Goal: Navigation & Orientation: Find specific page/section

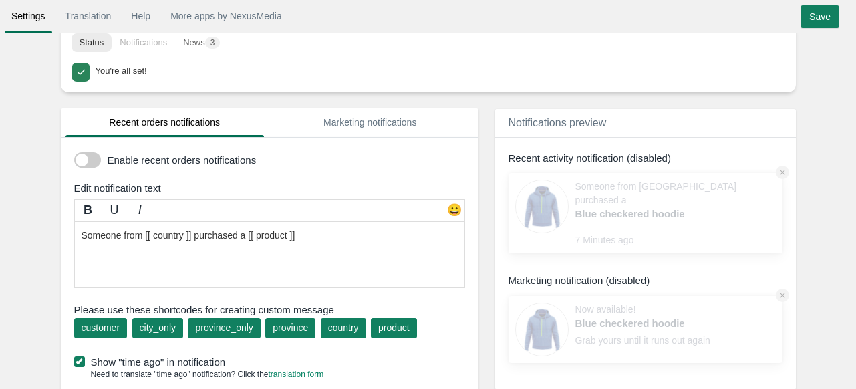
scroll to position [55, 0]
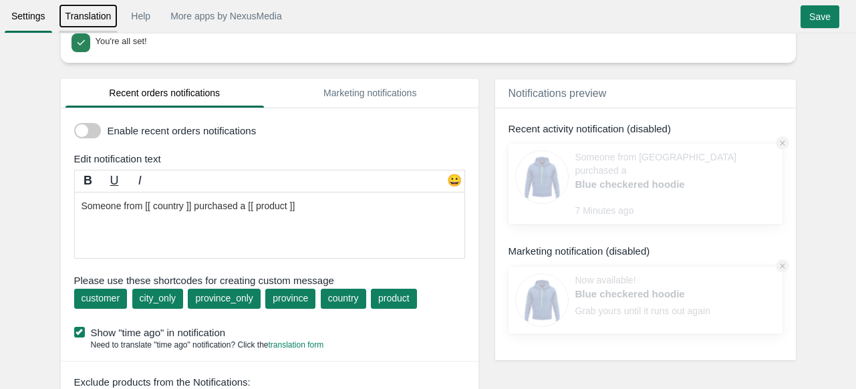
click at [82, 27] on link "Translation" at bounding box center [89, 16] width 60 height 24
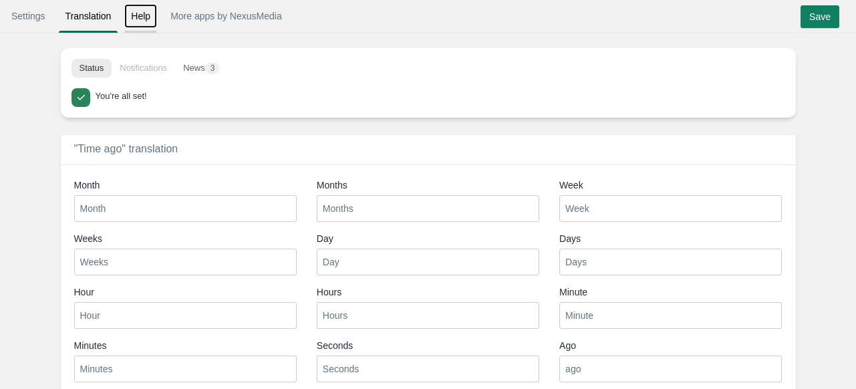
click at [136, 21] on link "Help" at bounding box center [140, 16] width 33 height 24
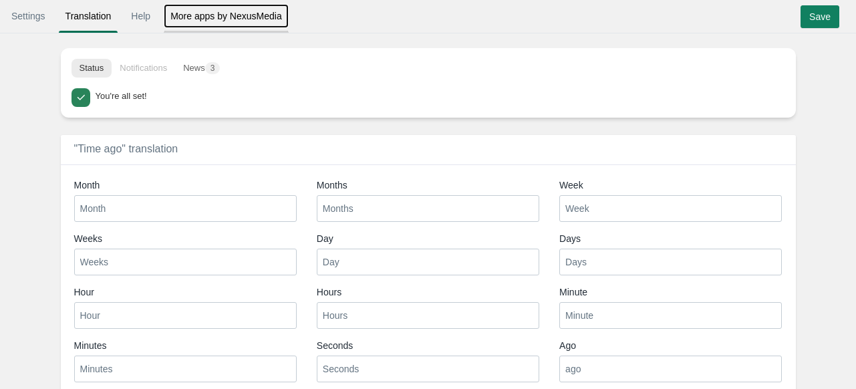
click at [183, 17] on link "More apps by NexusMedia" at bounding box center [226, 16] width 125 height 24
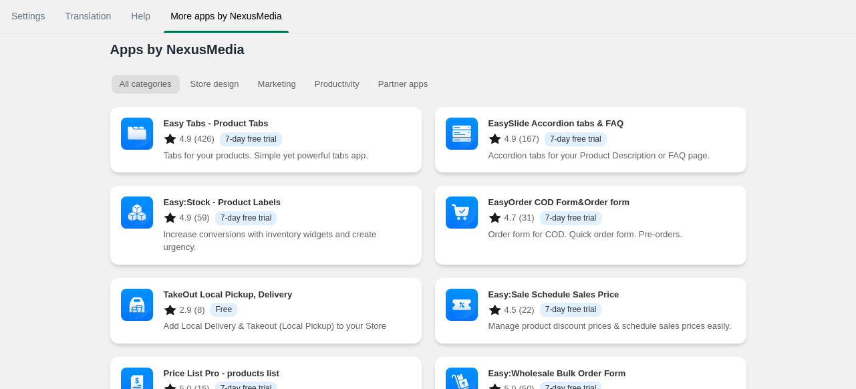
click at [262, 195] on body "Settings Translation Help More apps by NexusMedia • • • Translation Help More a…" at bounding box center [428, 194] width 856 height 389
click at [145, 21] on link "Help" at bounding box center [140, 16] width 33 height 24
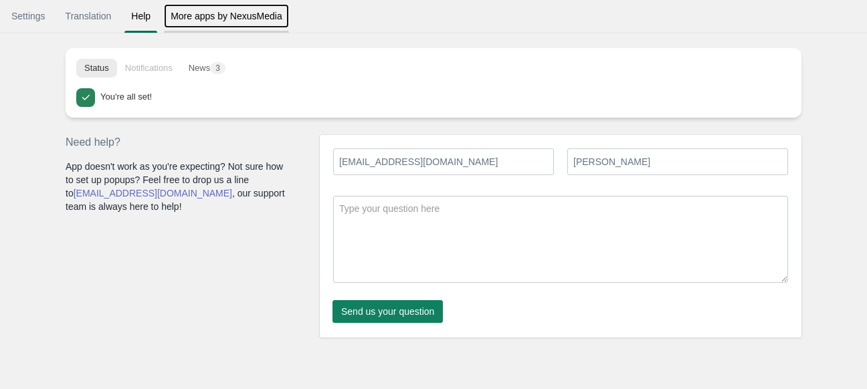
click at [211, 11] on link "More apps by NexusMedia" at bounding box center [226, 16] width 125 height 24
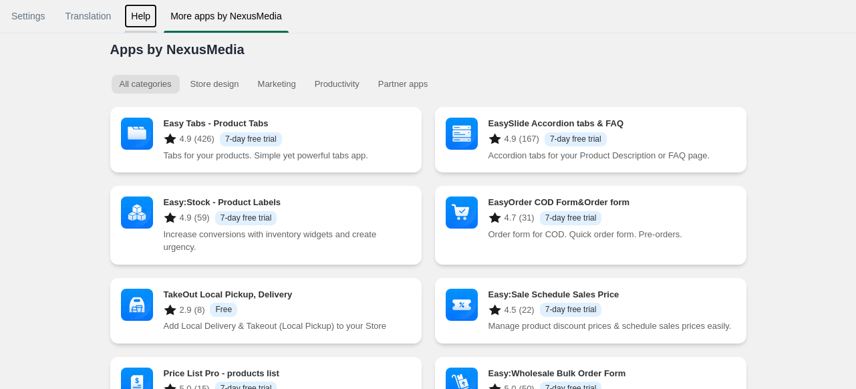
click at [136, 13] on link "Help" at bounding box center [140, 16] width 33 height 24
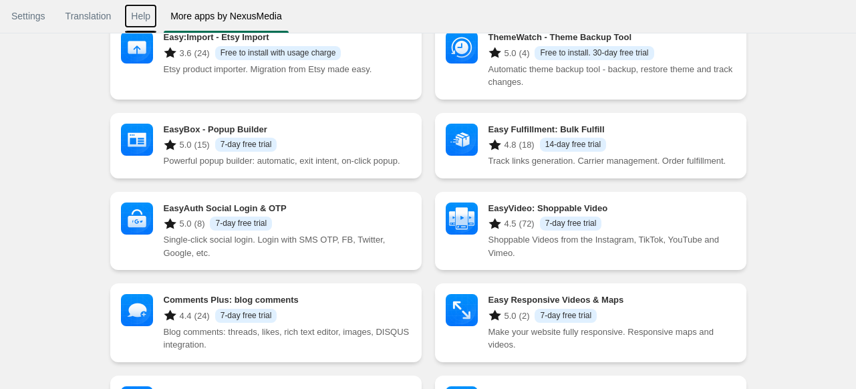
scroll to position [548, 0]
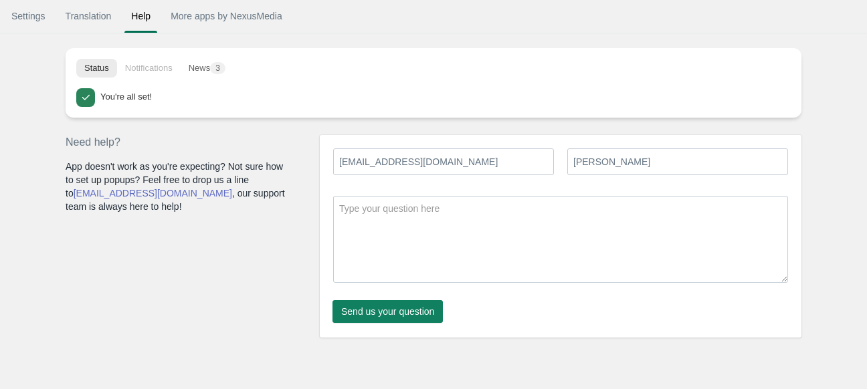
click at [168, 90] on div "You're all set!" at bounding box center [443, 95] width 686 height 15
click at [147, 70] on li "Notifications" at bounding box center [149, 68] width 64 height 19
click at [205, 72] on button "News 3" at bounding box center [207, 68] width 53 height 19
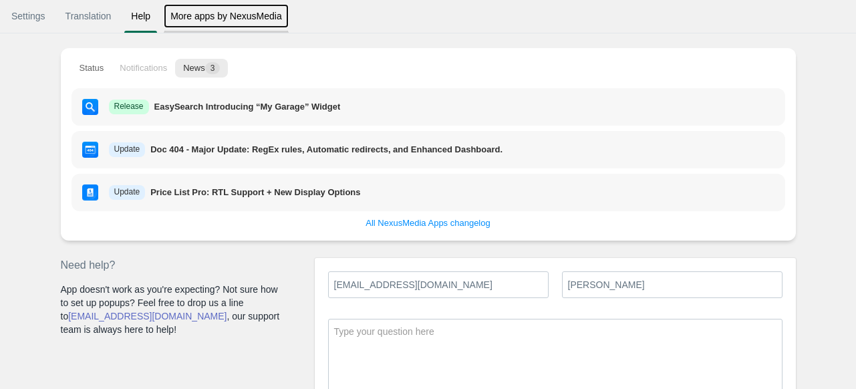
click at [201, 15] on link "More apps by NexusMedia" at bounding box center [226, 16] width 125 height 24
